Goal: Task Accomplishment & Management: Complete application form

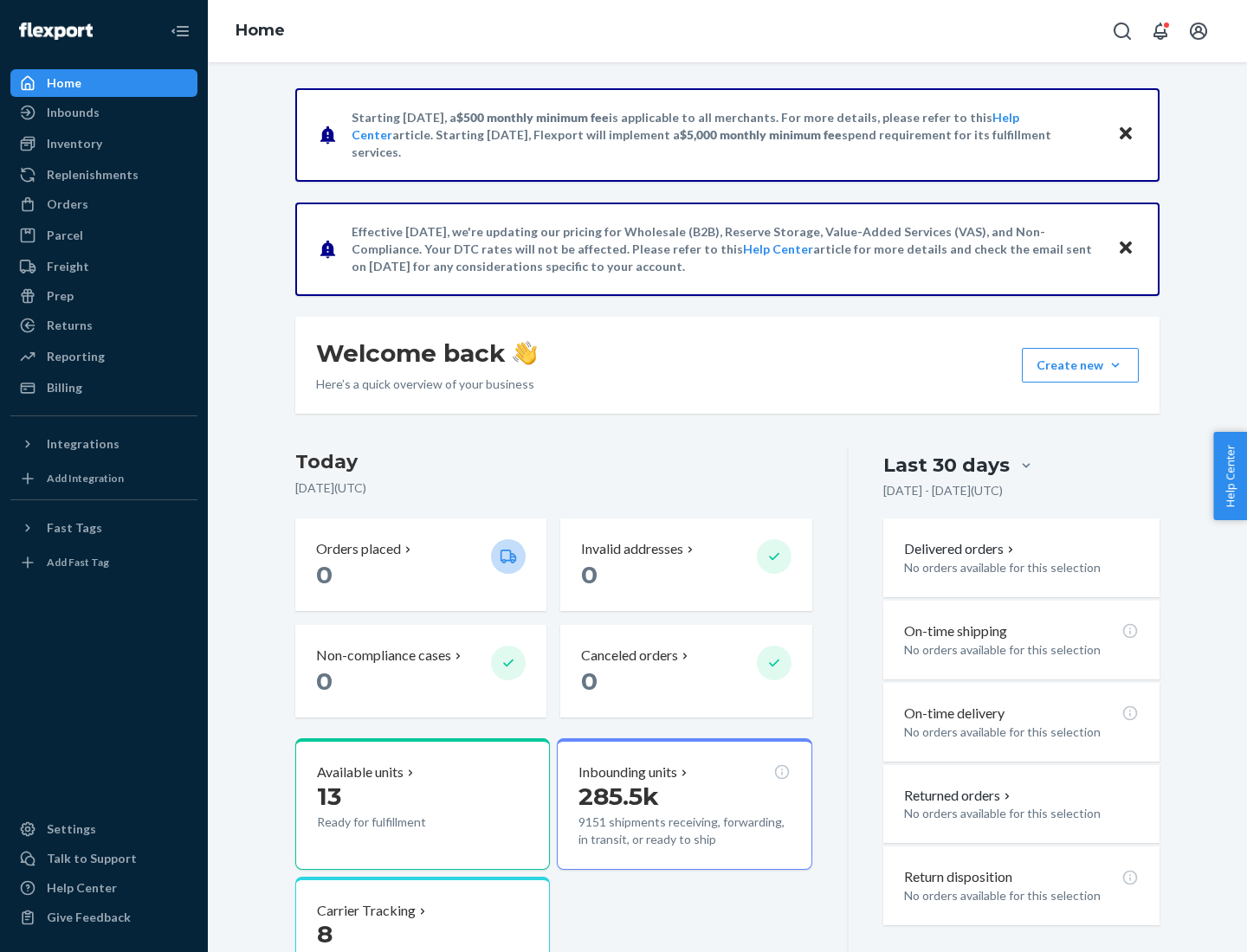
click at [1115, 365] on button "Create new Create new inbound Create new order Create new product" at bounding box center [1079, 365] width 117 height 35
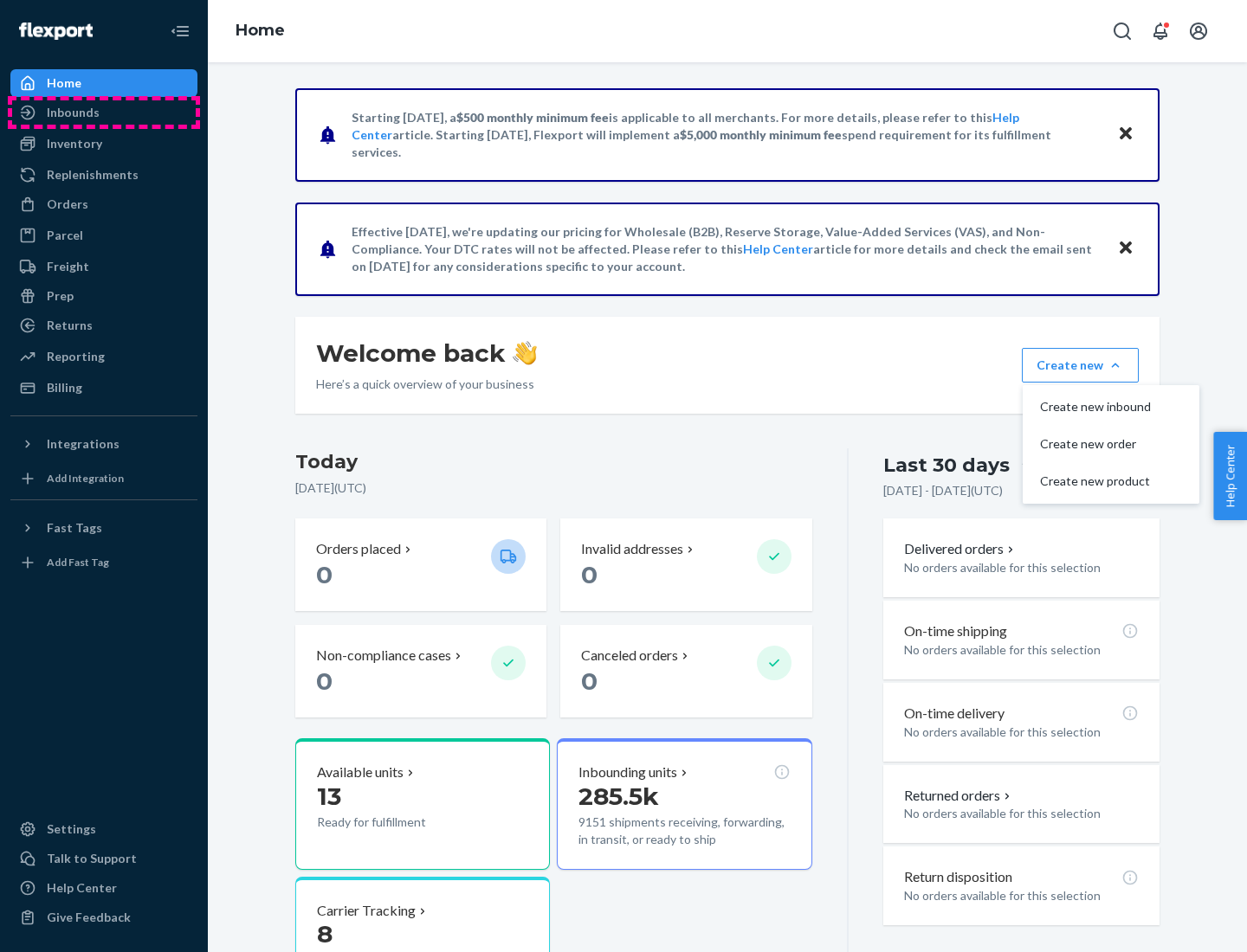
click at [104, 112] on div "Inbounds" at bounding box center [104, 112] width 184 height 24
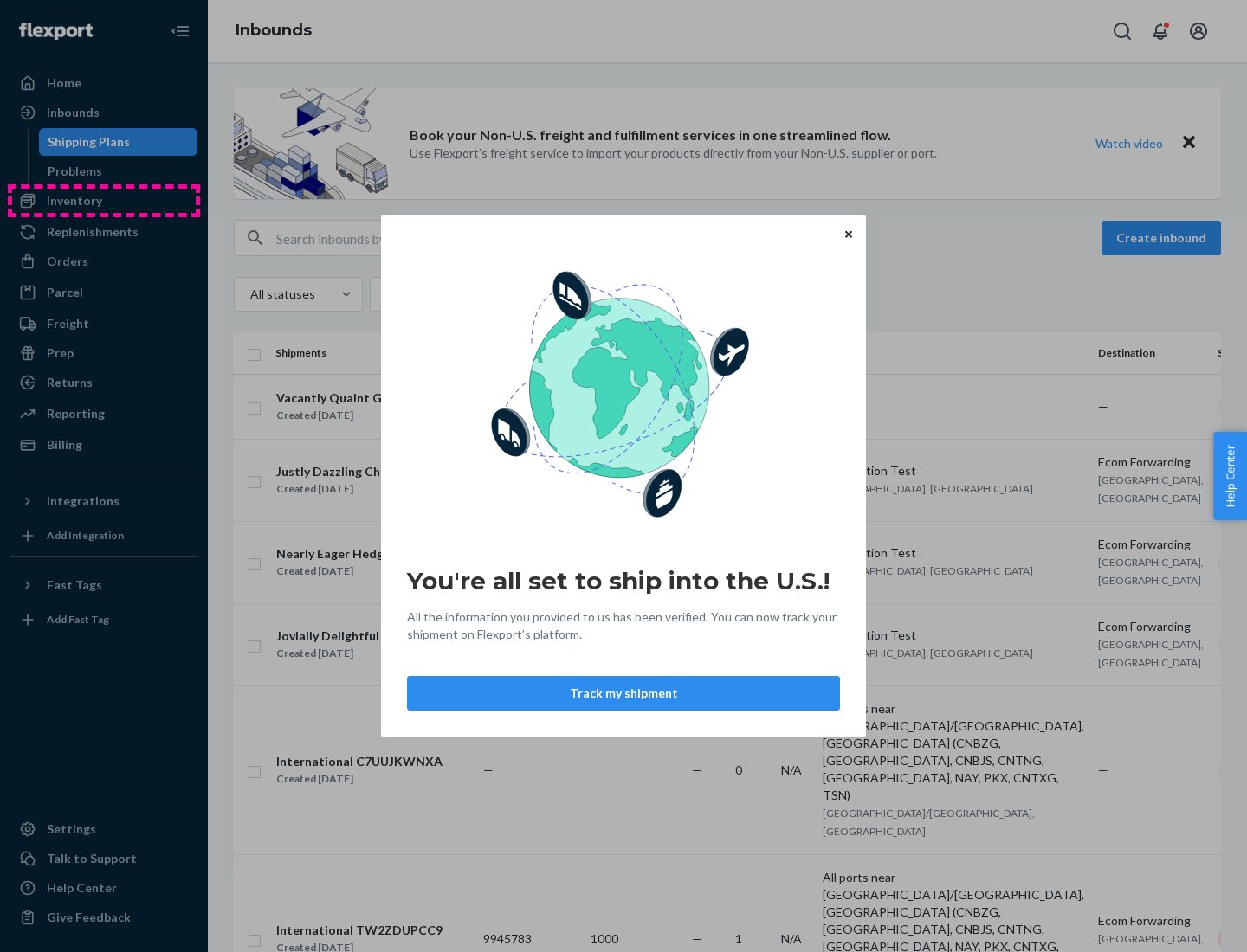
click at [104, 201] on div "You're all set to ship into the U.S.! All the information you provided to us ha…" at bounding box center [623, 476] width 1247 height 952
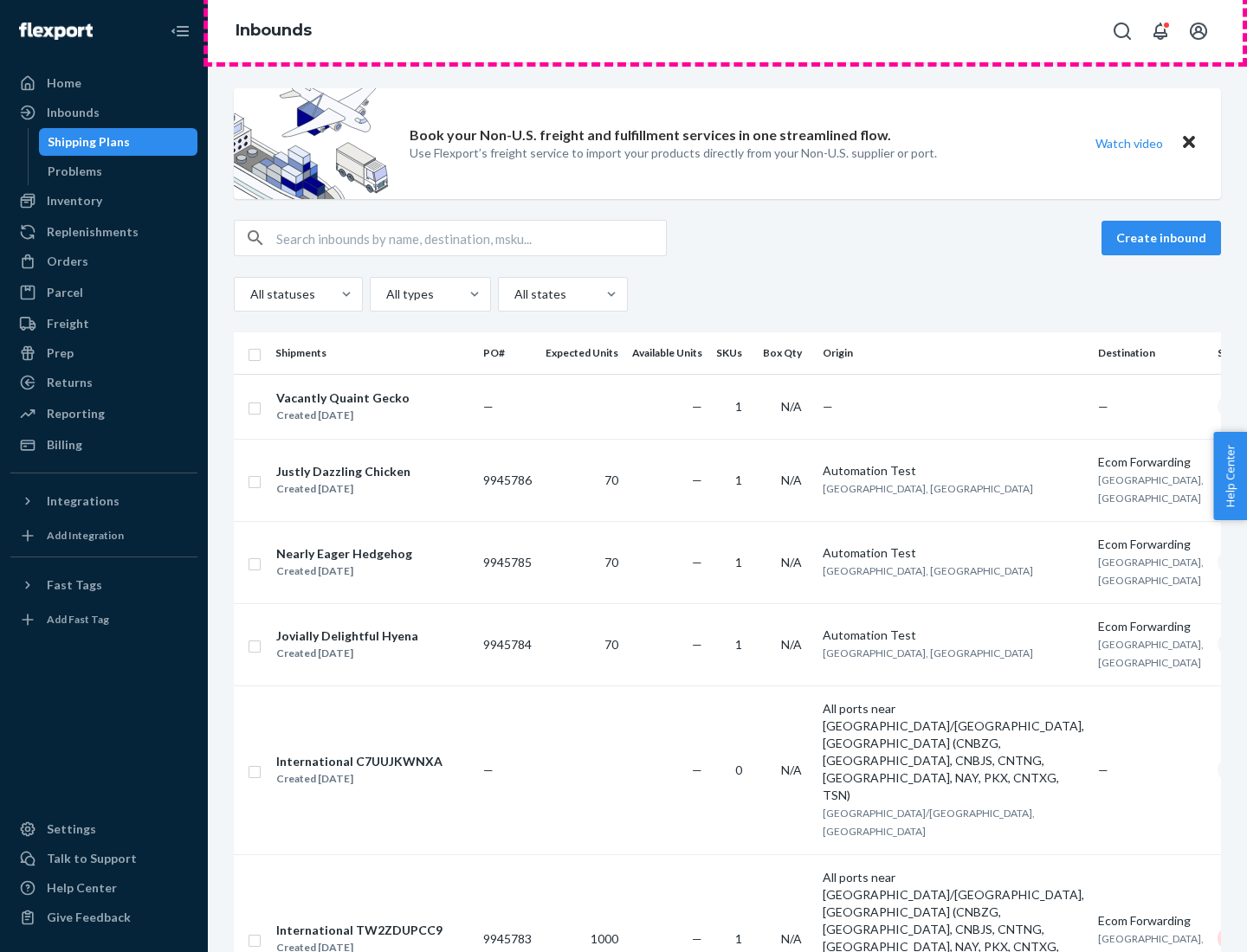
click at [727, 31] on div "Inbounds" at bounding box center [727, 31] width 1039 height 62
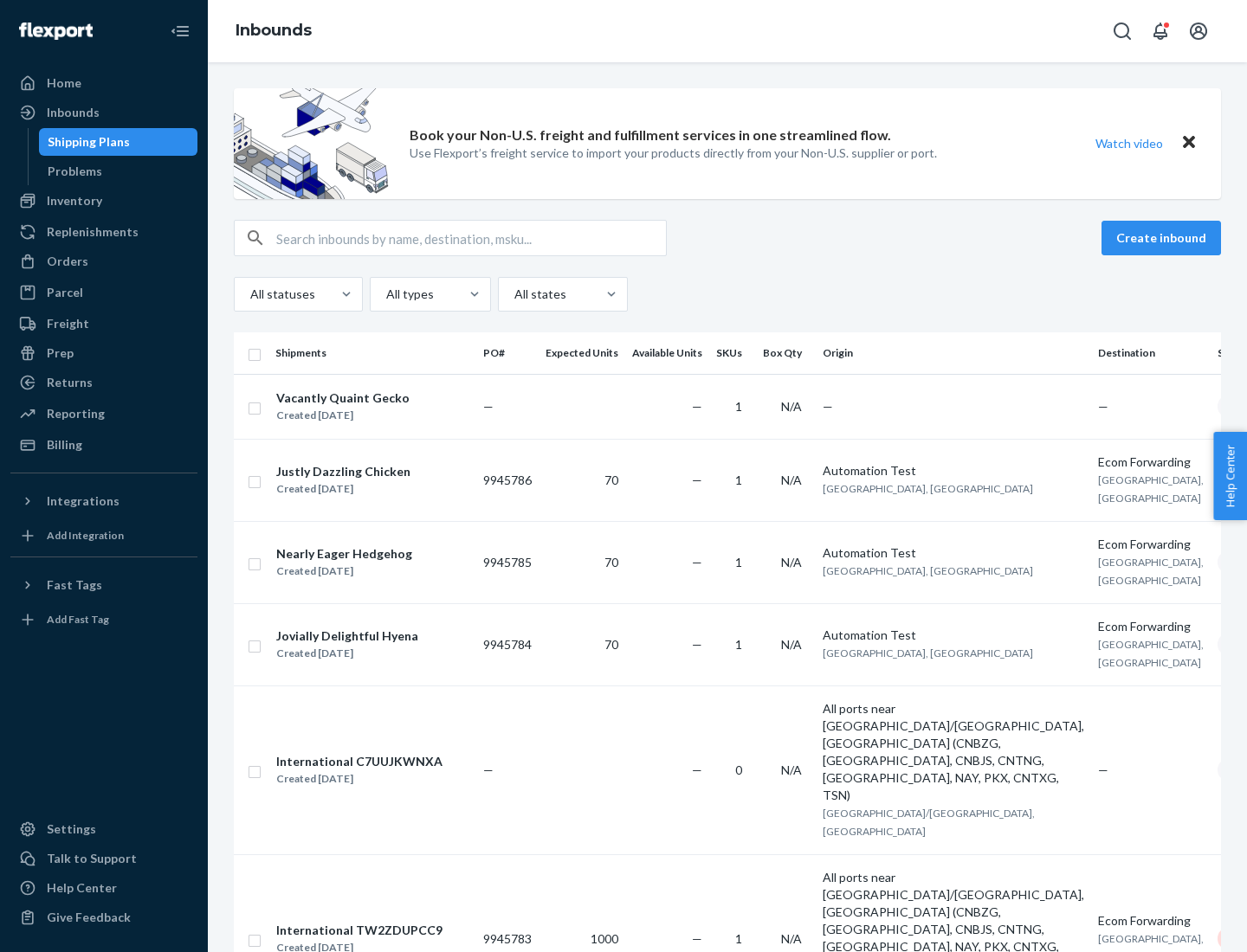
click at [727, 294] on div "All statuses All types All states" at bounding box center [727, 294] width 987 height 35
click at [86, 142] on div "Shipping Plans" at bounding box center [88, 141] width 82 height 17
click at [1164, 238] on button "Create inbound" at bounding box center [1161, 237] width 120 height 35
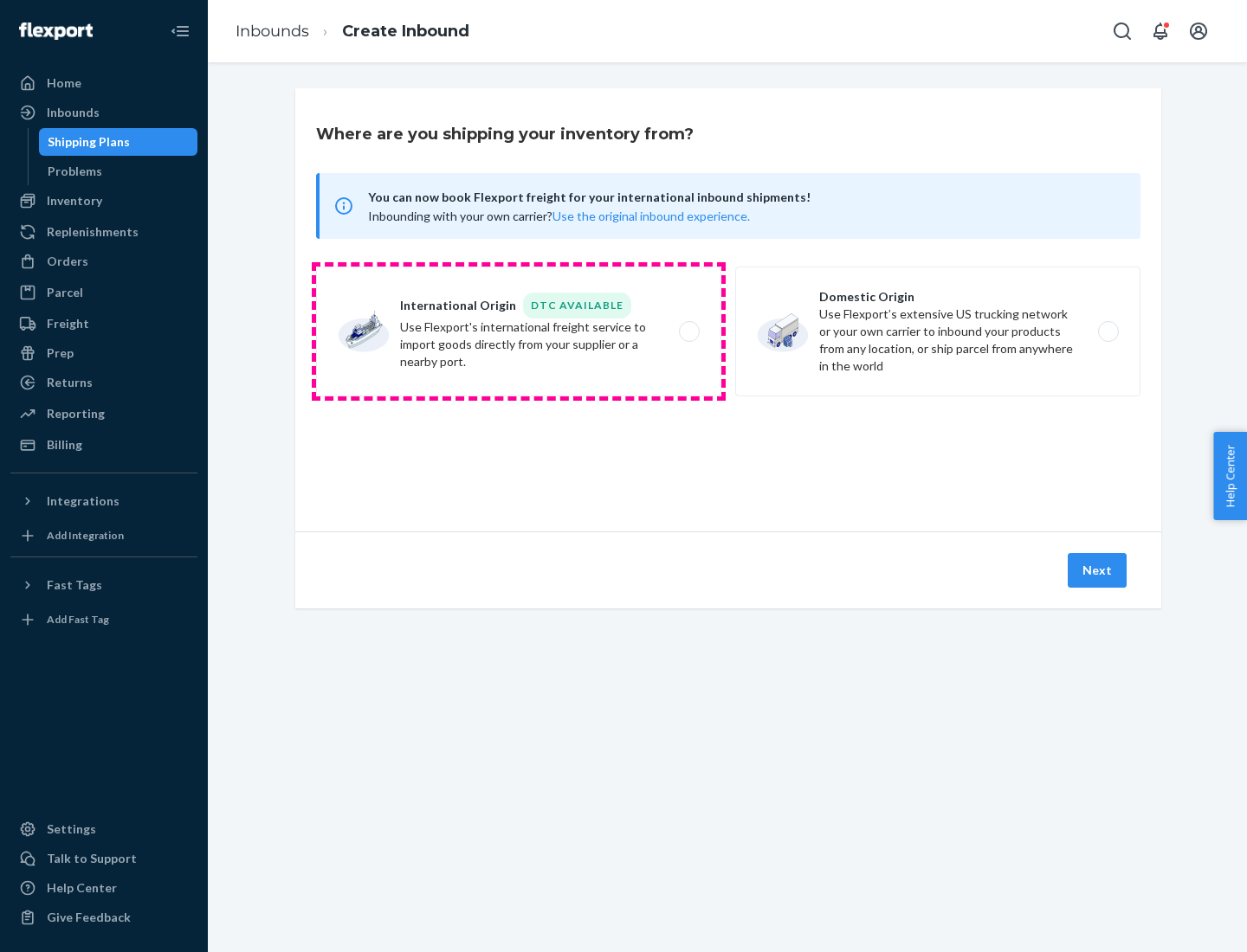
click at [519, 331] on label "International Origin DTC Available Use Flexport's international freight service…" at bounding box center [519, 331] width 405 height 129
click at [688, 331] on input "International Origin DTC Available Use Flexport's international freight service…" at bounding box center [694, 332] width 12 height 12
radio input "true"
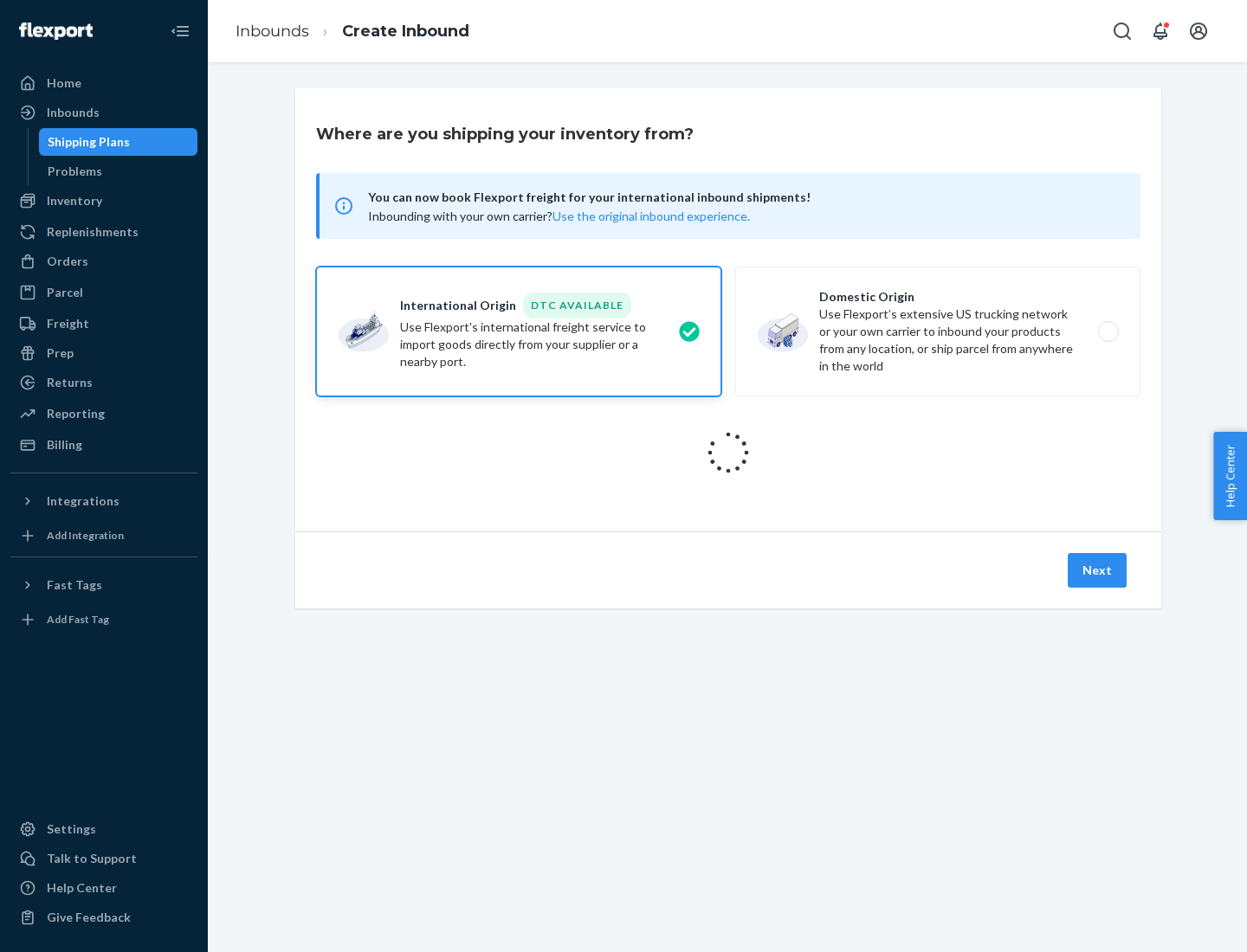
click at [728, 452] on icon at bounding box center [728, 452] width 48 height 48
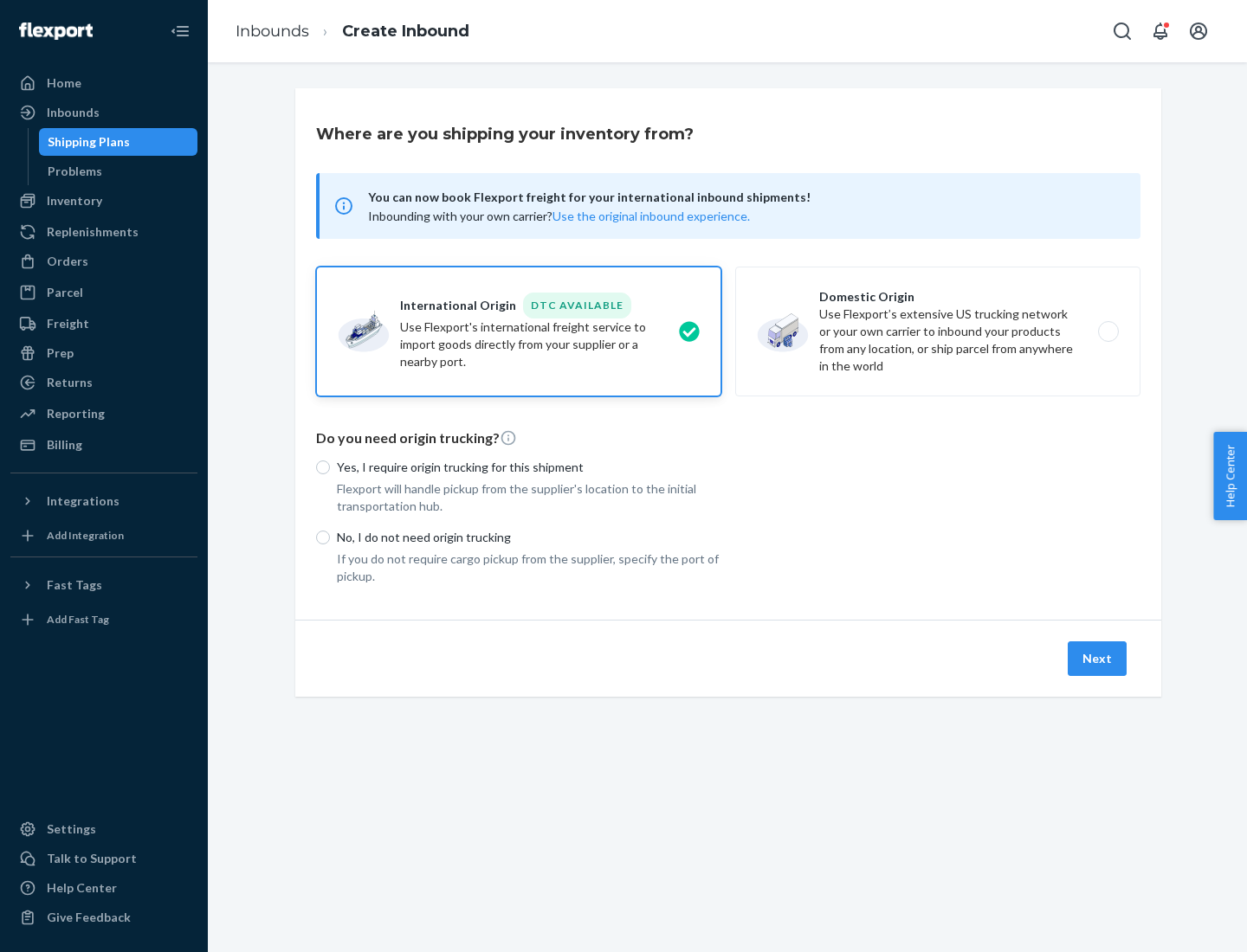
click at [529, 467] on p "Yes, I require origin trucking for this shipment" at bounding box center [528, 467] width 385 height 17
click at [330, 467] on input "Yes, I require origin trucking for this shipment" at bounding box center [323, 468] width 14 height 14
radio input "true"
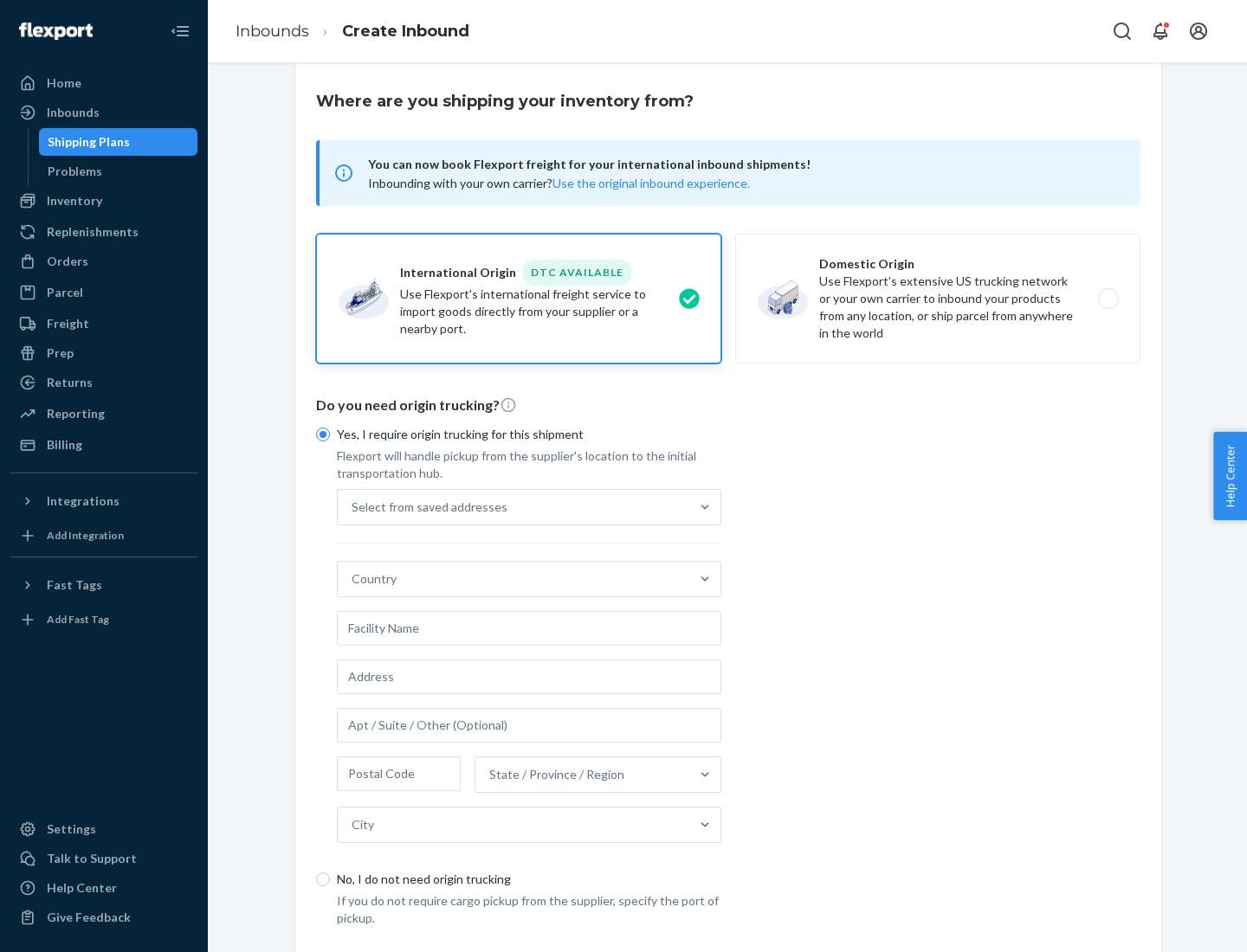
click at [513, 506] on div "Select from saved addresses" at bounding box center [513, 507] width 352 height 35
click at [353, 506] on input "Select from saved addresses" at bounding box center [353, 507] width 2 height 17
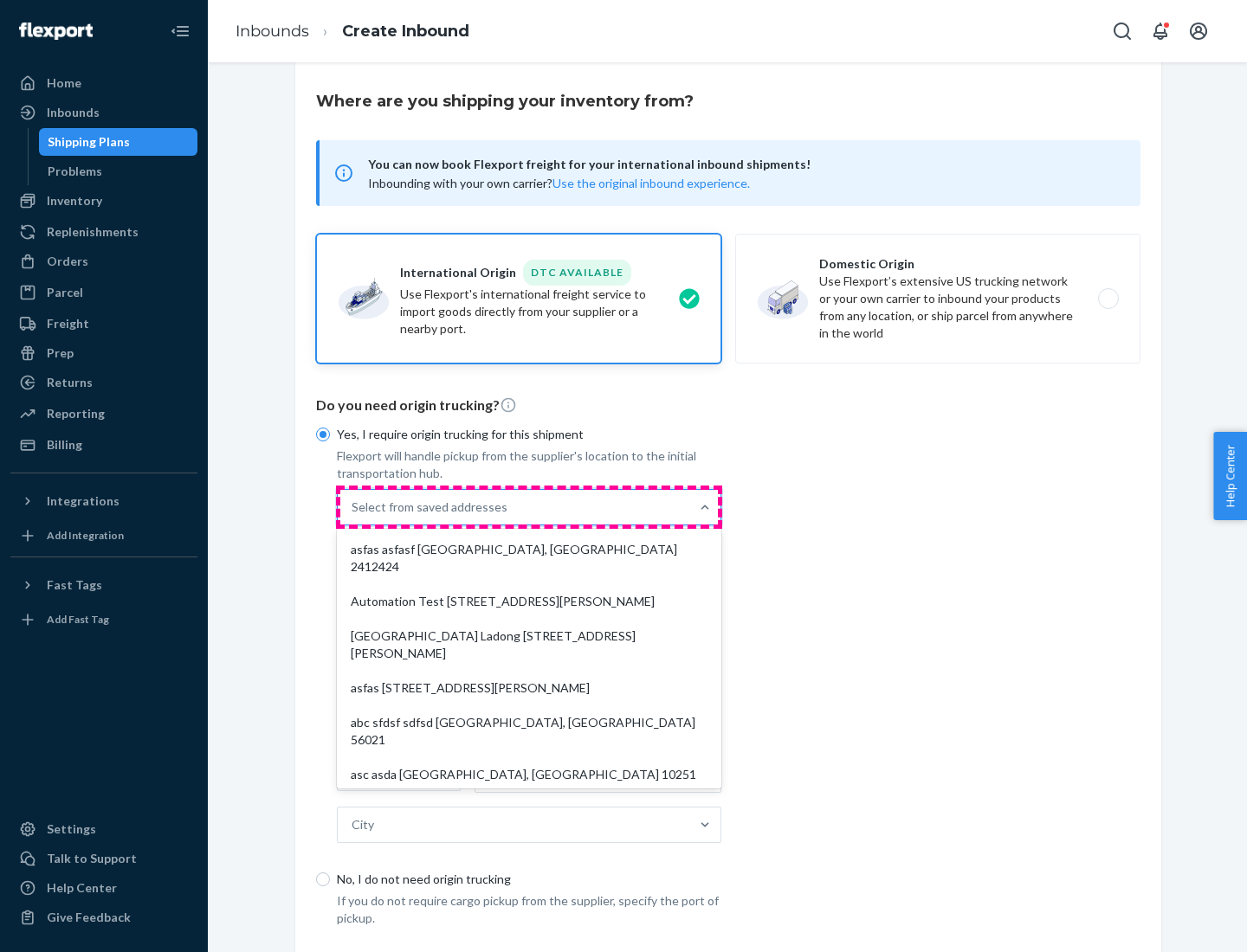
scroll to position [75, 0]
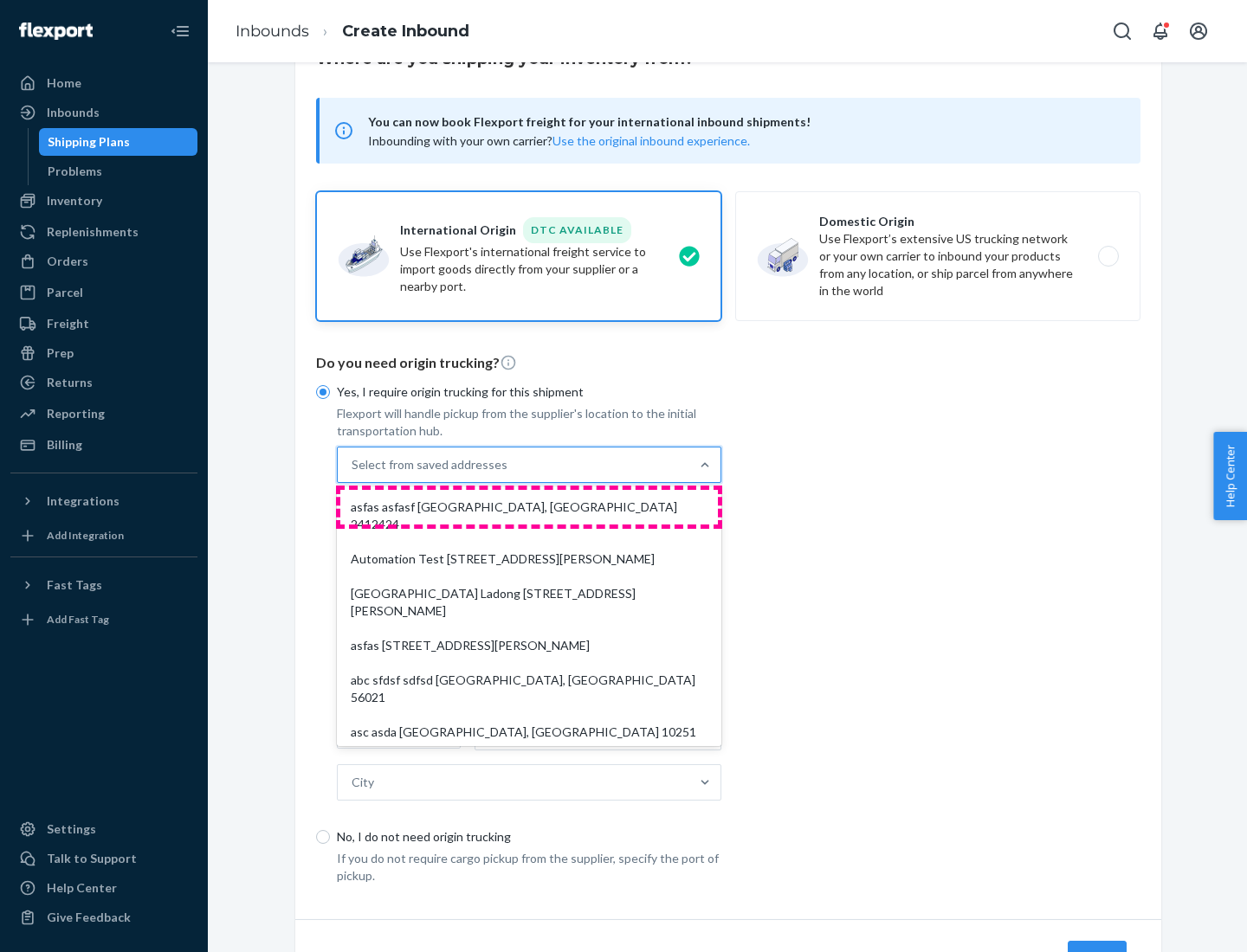
click at [529, 506] on div "asfas asfasf [GEOGRAPHIC_DATA], [GEOGRAPHIC_DATA] 2412424" at bounding box center [528, 516] width 378 height 52
click at [353, 474] on input "option asfas asfasf [GEOGRAPHIC_DATA], [GEOGRAPHIC_DATA] 2412424 focused, 1 of …" at bounding box center [353, 464] width 2 height 17
type input "asfas"
type input "asfasf"
type input "2412424"
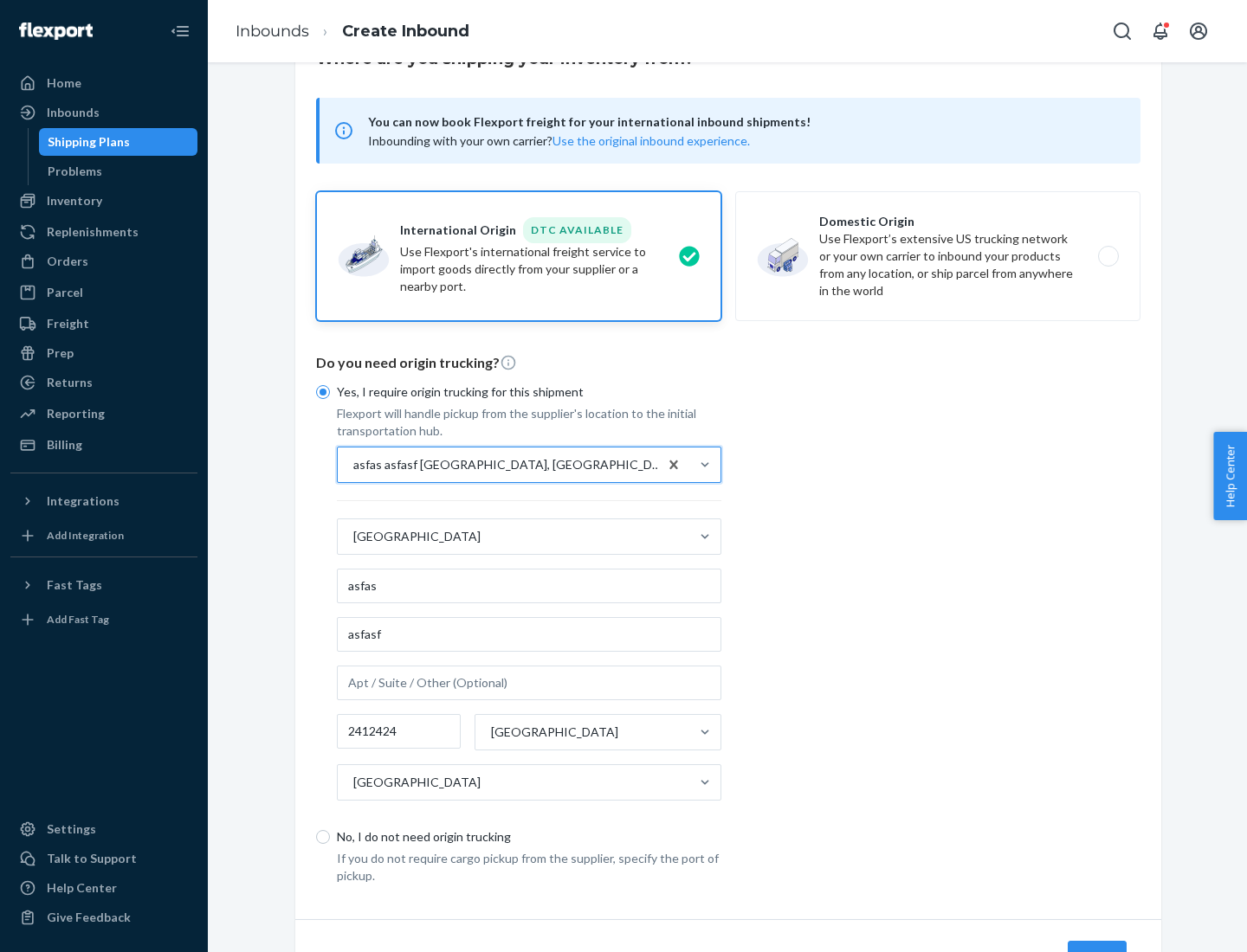
scroll to position [161, 0]
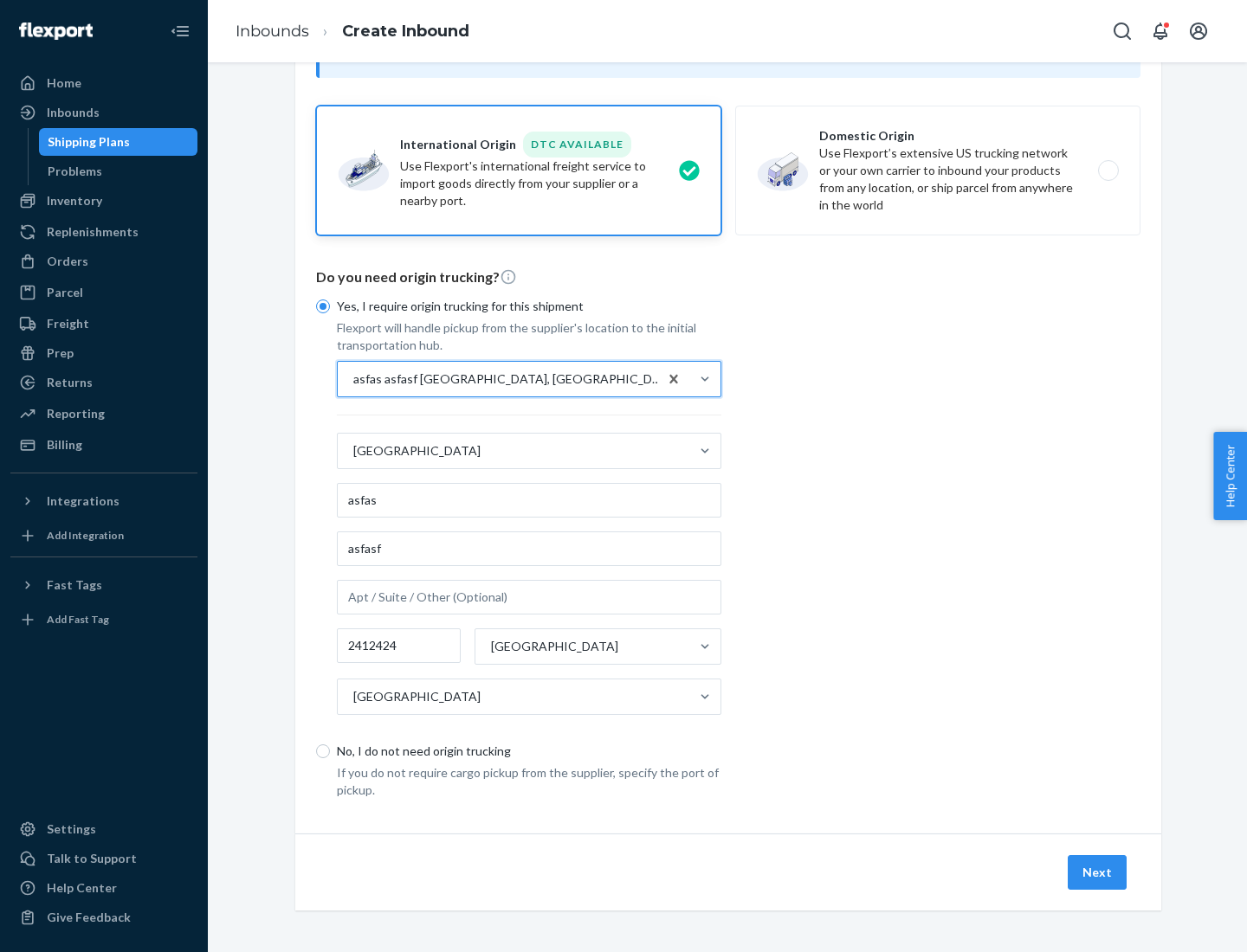
click at [1098, 872] on button "Next" at bounding box center [1097, 872] width 59 height 35
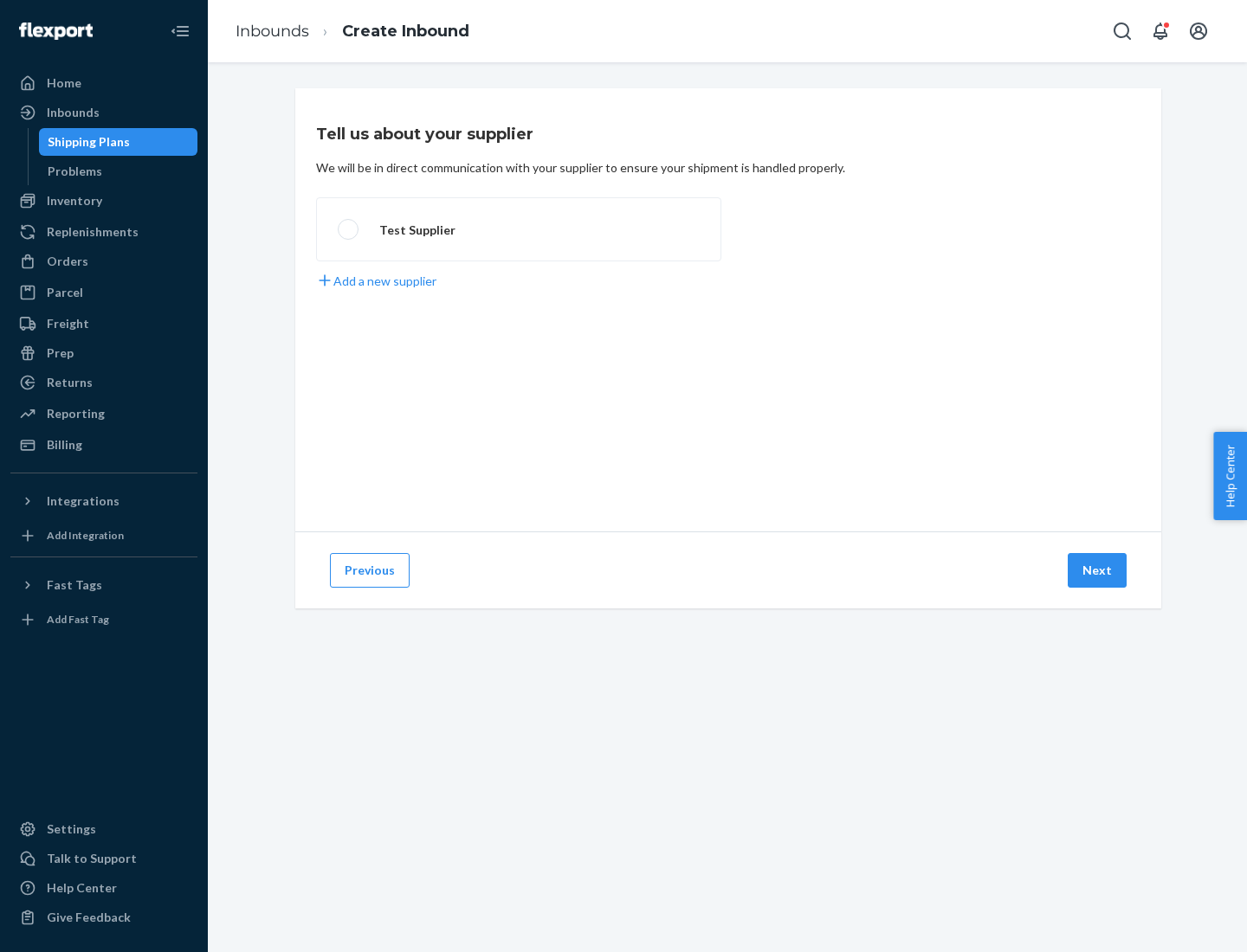
click at [519, 229] on label "Test Supplier" at bounding box center [519, 229] width 405 height 64
click at [349, 229] on input "Test Supplier" at bounding box center [343, 229] width 12 height 12
radio input "true"
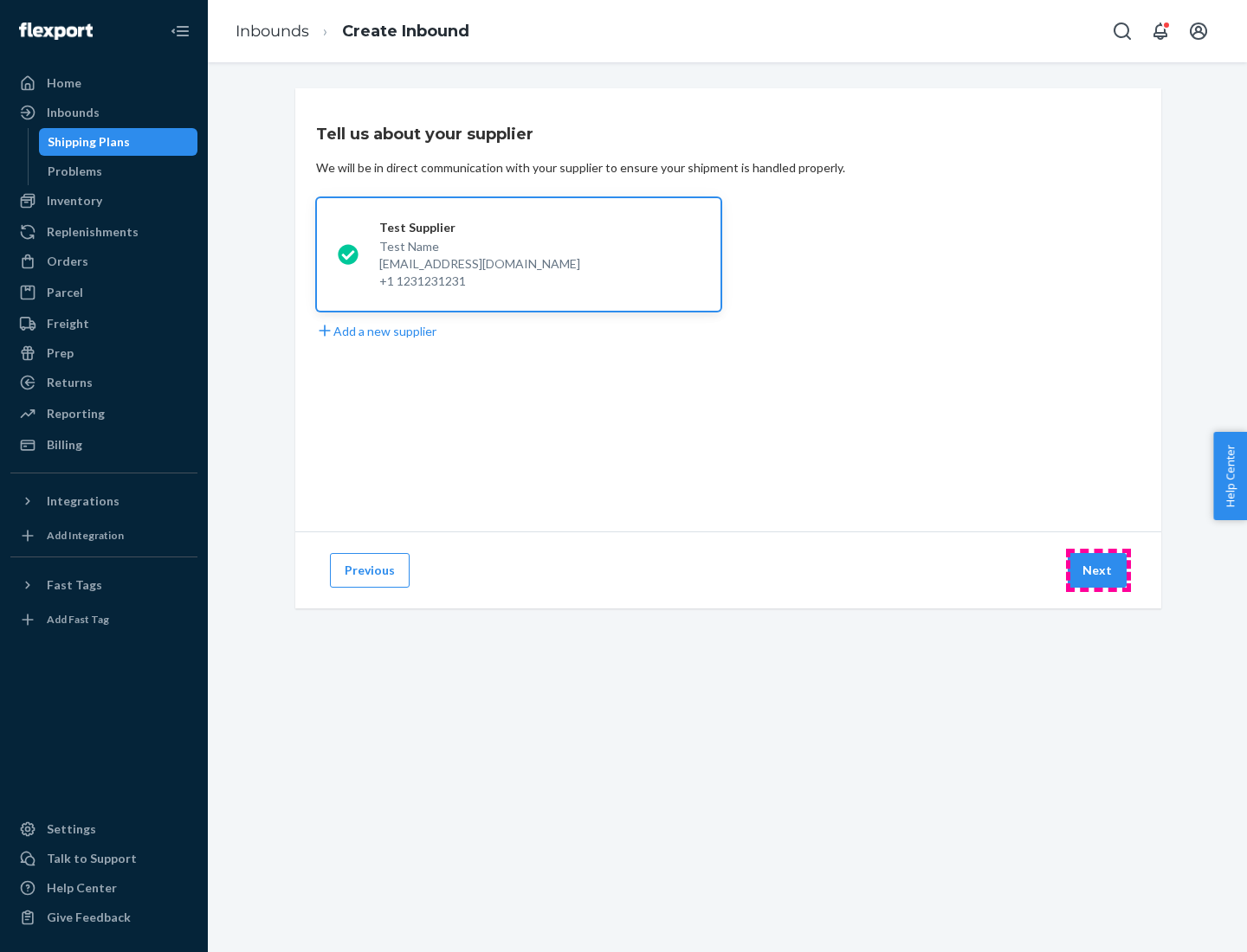
click at [1098, 570] on button "Next" at bounding box center [1097, 570] width 59 height 35
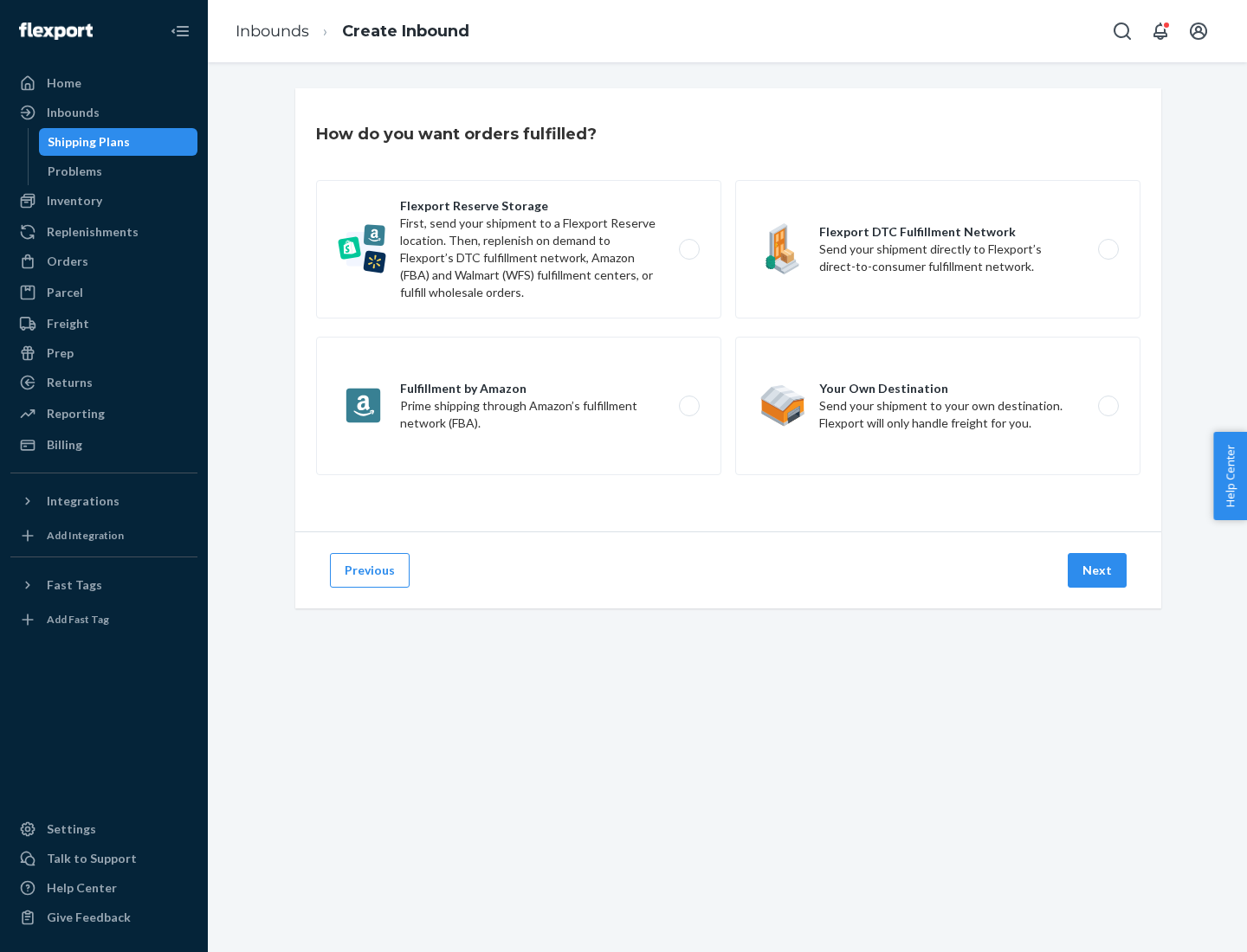
click at [519, 406] on label "Fulfillment by Amazon Prime shipping through Amazon’s fulfillment network (FBA)." at bounding box center [519, 405] width 405 height 138
click at [688, 406] on input "Fulfillment by Amazon Prime shipping through Amazon’s fulfillment network (FBA)." at bounding box center [694, 406] width 12 height 12
radio input "true"
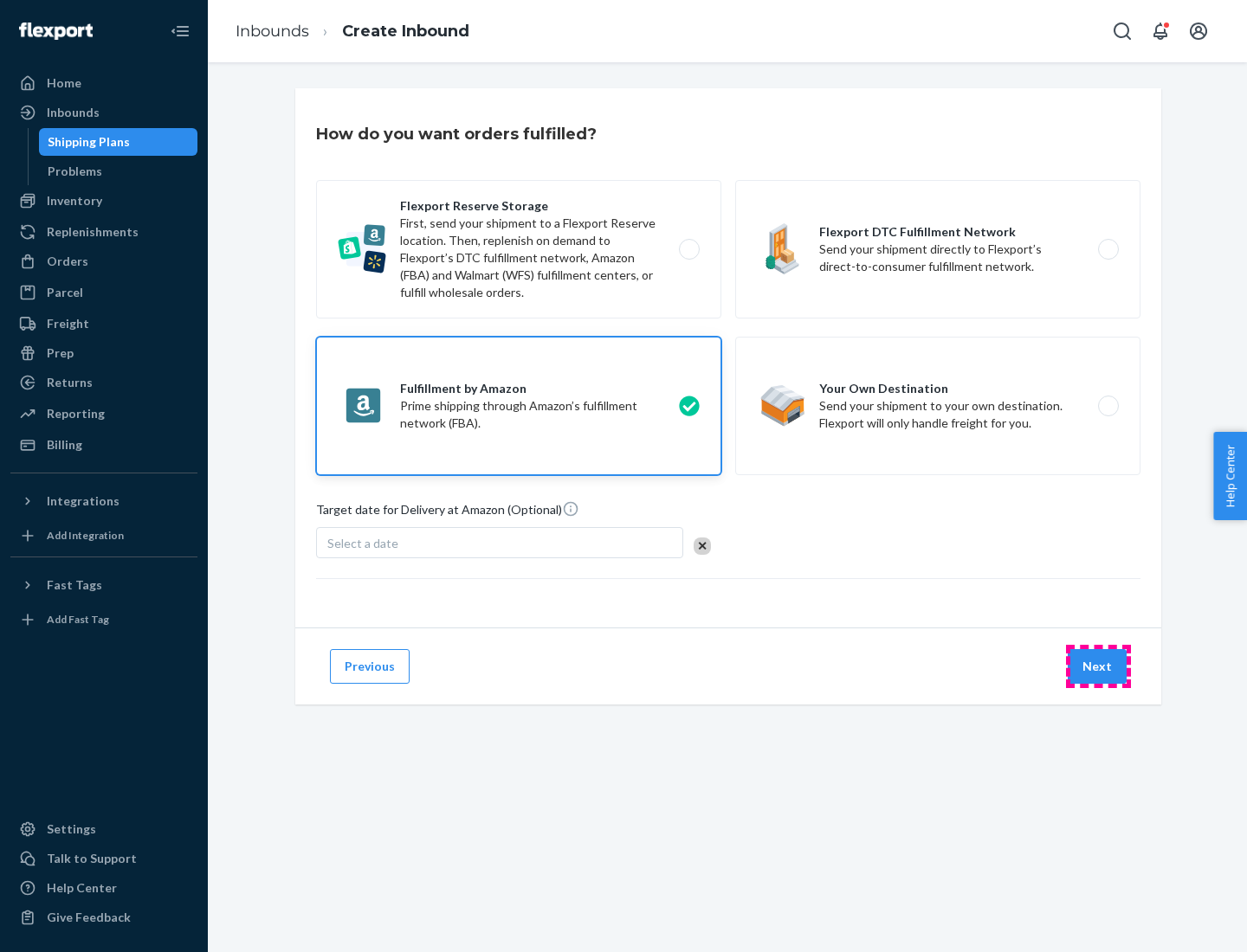
click at [1098, 666] on button "Next" at bounding box center [1097, 666] width 59 height 35
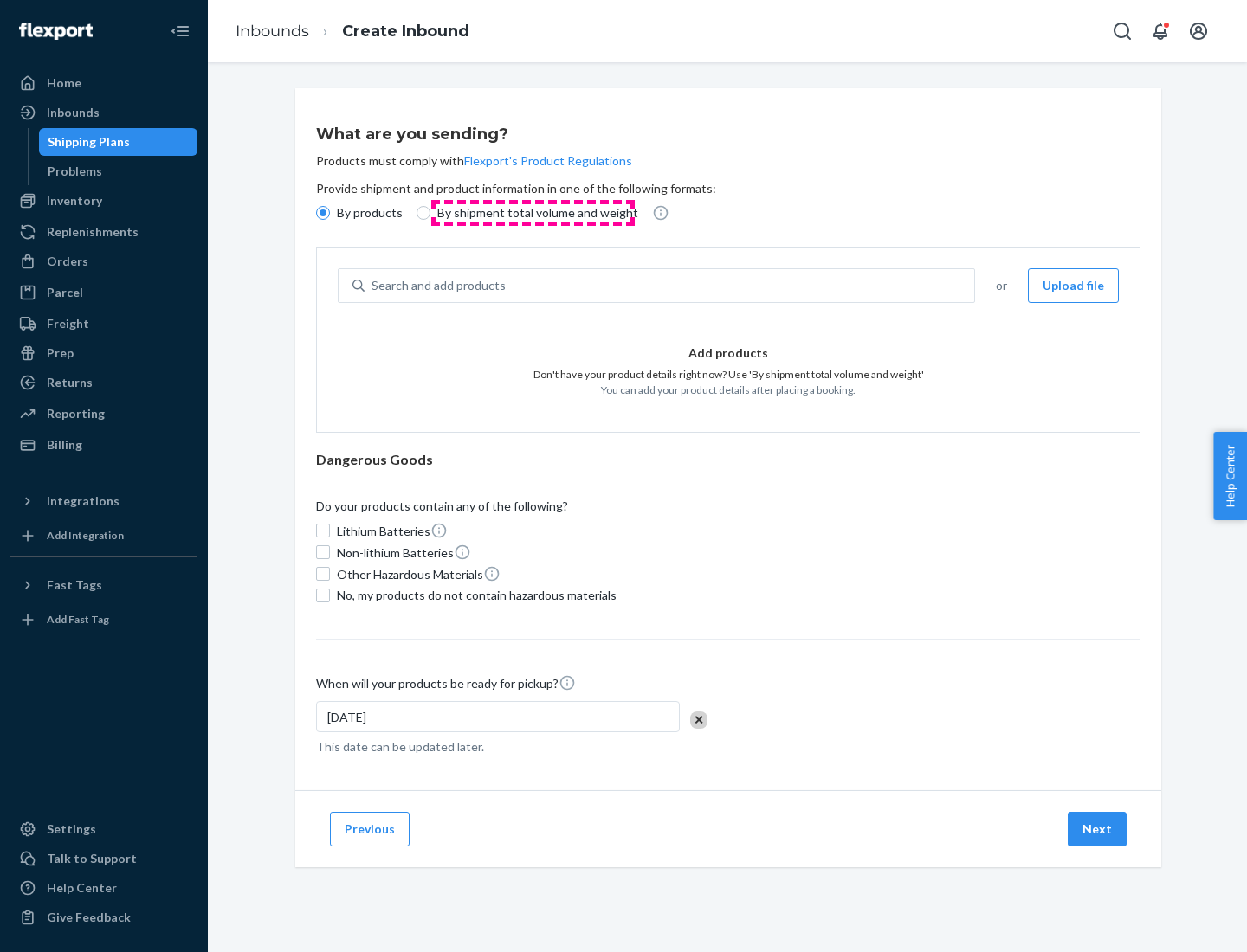
click at [532, 213] on p "By shipment total volume and weight" at bounding box center [537, 212] width 201 height 17
click at [430, 213] on input "By shipment total volume and weight" at bounding box center [424, 213] width 14 height 14
radio input "true"
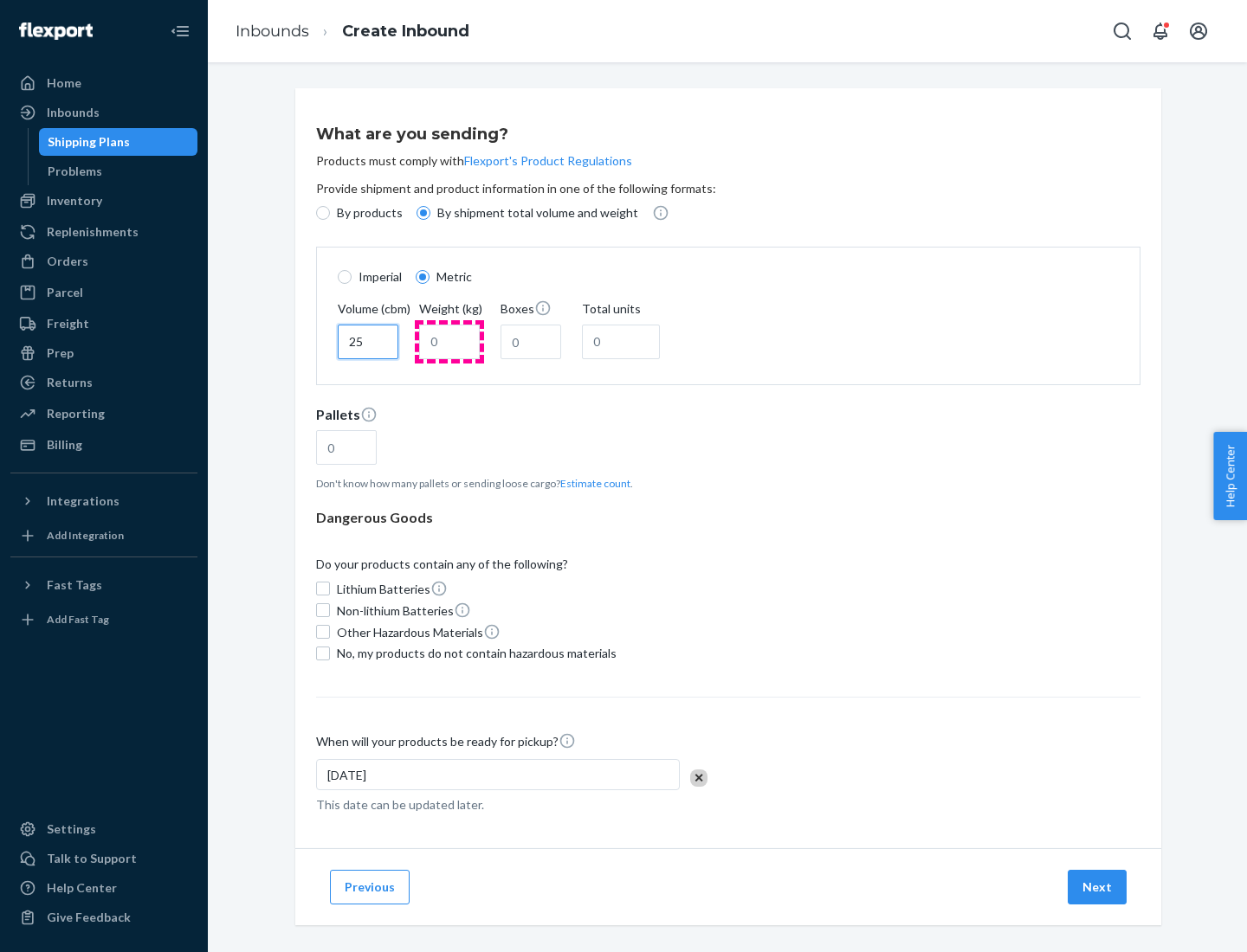
type input "25"
type input "100"
type input "50"
type input "500"
click at [591, 483] on button "Estimate count" at bounding box center [595, 483] width 71 height 14
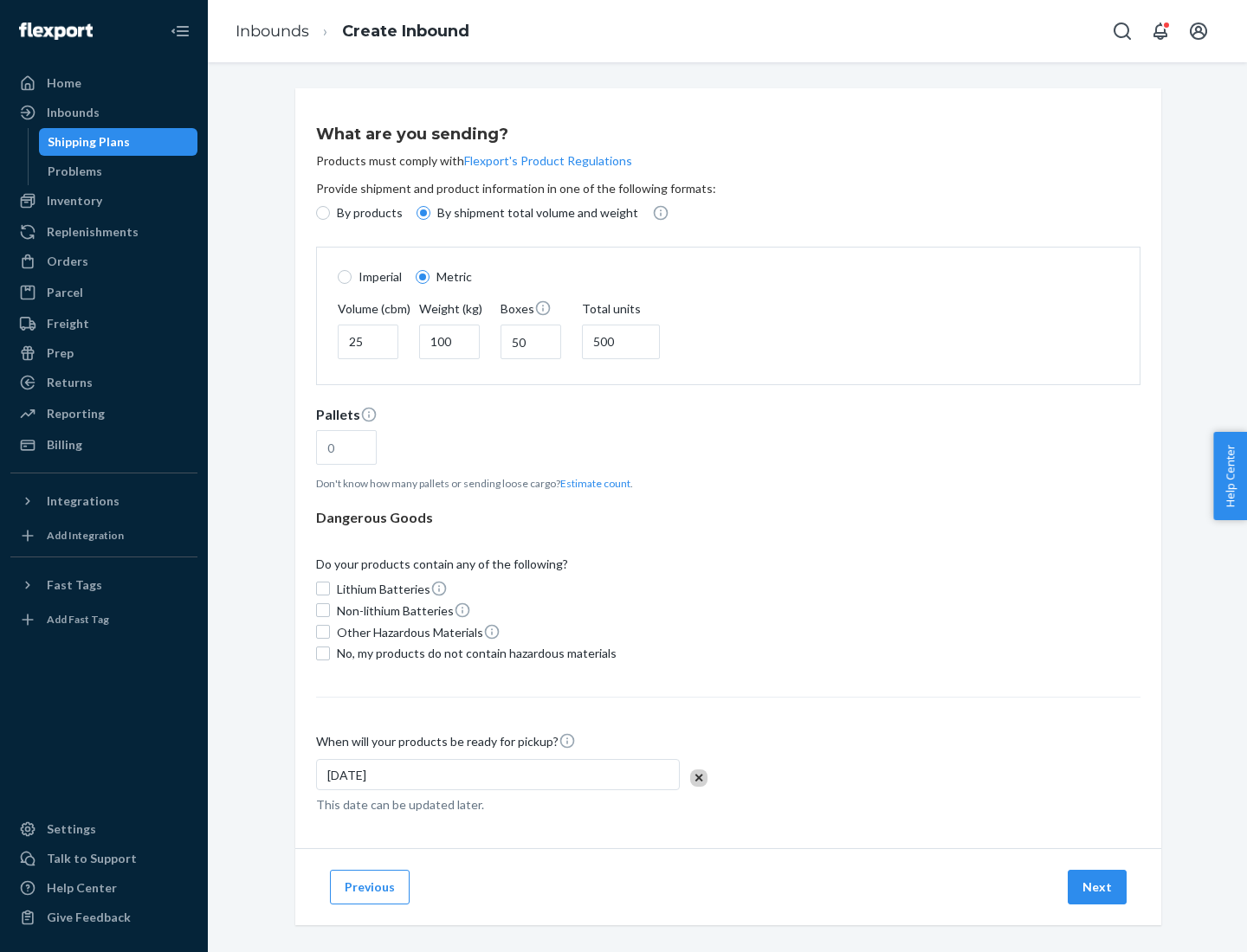
type input "16"
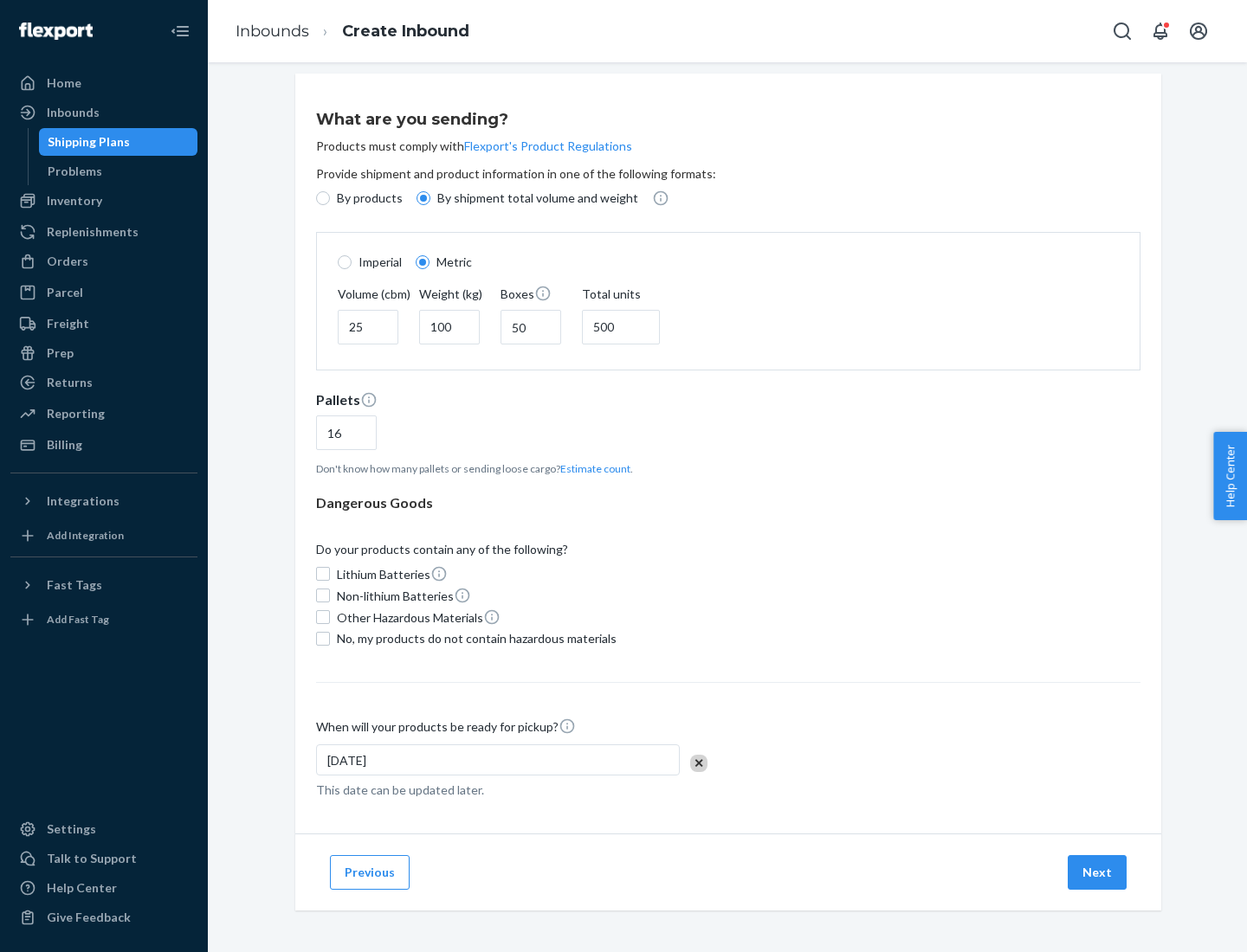
click at [474, 638] on span "No, my products do not contain hazardous materials" at bounding box center [476, 638] width 279 height 17
click at [330, 638] on input "No, my products do not contain hazardous materials" at bounding box center [323, 639] width 14 height 14
checkbox input "true"
click at [1098, 872] on button "Next" at bounding box center [1097, 872] width 59 height 35
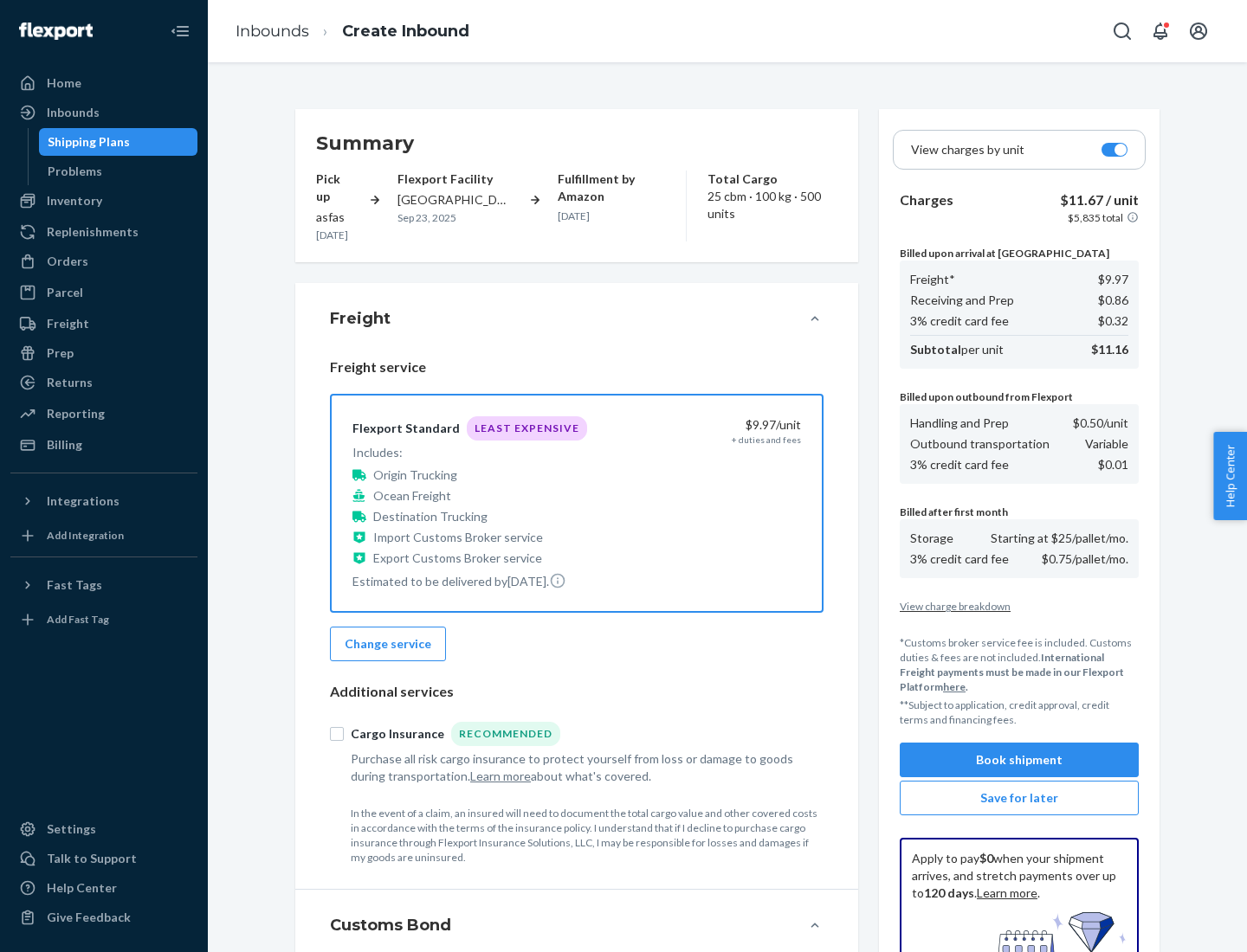
scroll to position [252, 0]
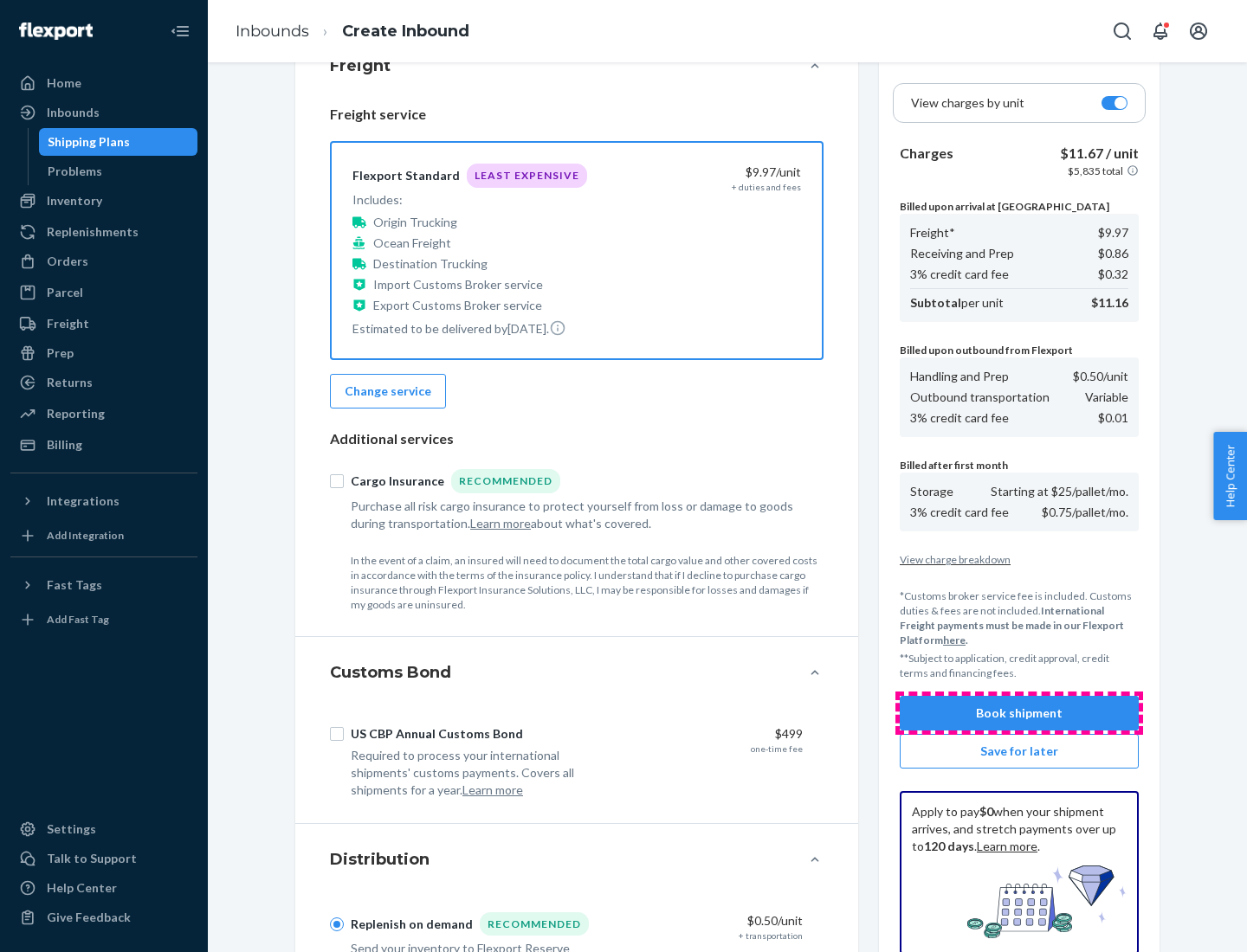
click at [1019, 713] on button "Book shipment" at bounding box center [1019, 713] width 239 height 35
